Goal: Find specific page/section: Find specific page/section

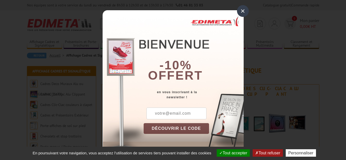
click at [240, 10] on div "×" at bounding box center [243, 11] width 12 height 12
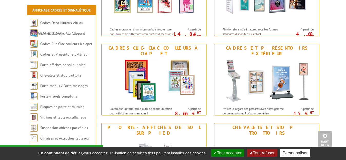
scroll to position [117, 0]
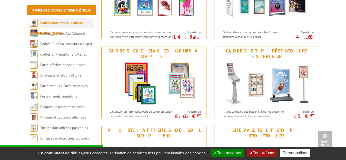
click at [79, 21] on link "Cadres Deco Muraux Alu ou [GEOGRAPHIC_DATA]" at bounding box center [56, 28] width 53 height 15
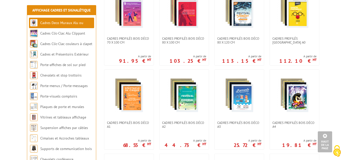
scroll to position [224, 0]
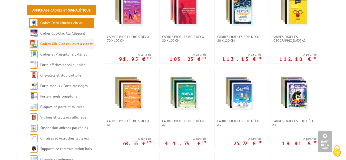
click at [71, 43] on link "Cadres Clic-Clac couleurs à clapet" at bounding box center [66, 44] width 52 height 5
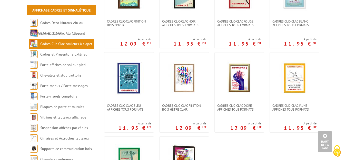
scroll to position [146, 0]
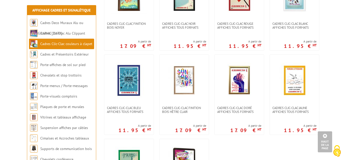
click at [78, 42] on link "Cadres Clic-Clac couleurs à clapet" at bounding box center [66, 44] width 52 height 5
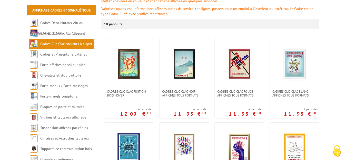
scroll to position [90, 0]
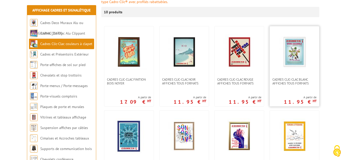
click at [289, 62] on img at bounding box center [295, 52] width 36 height 36
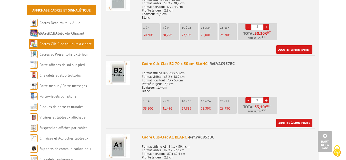
scroll to position [510, 0]
